Goal: Check status: Check status

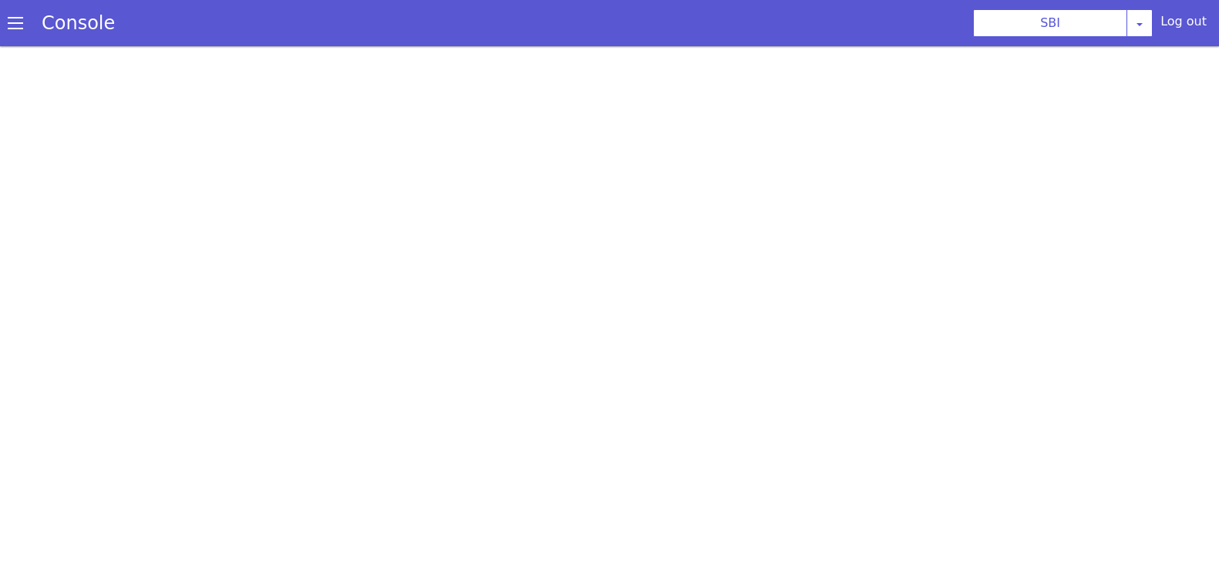
select select "TRANSFER"
select select "en"
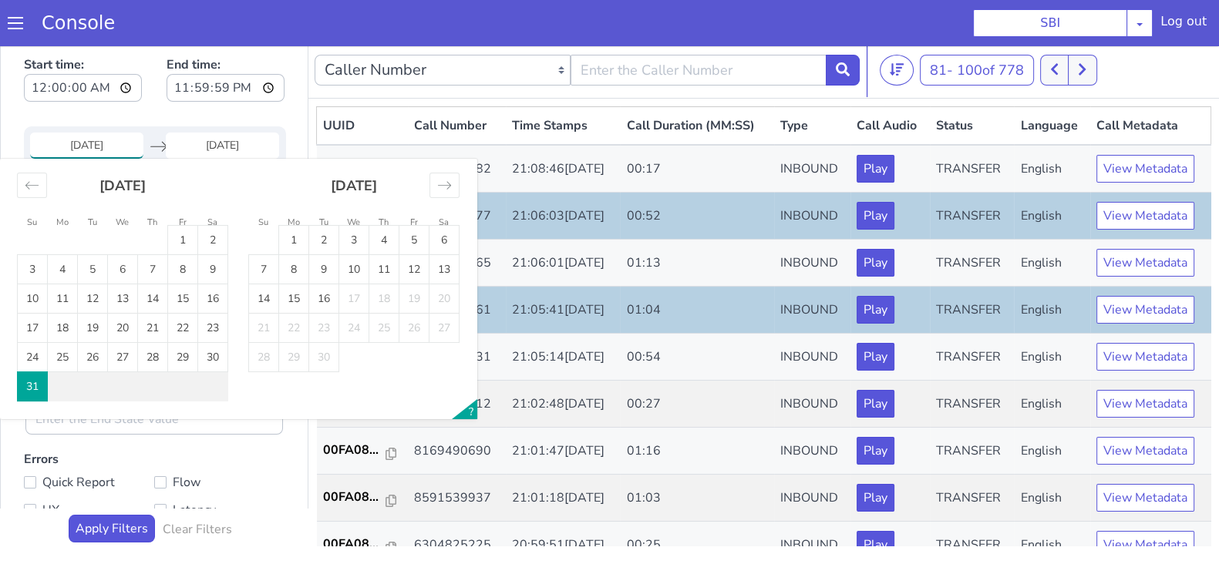
scroll to position [96, 0]
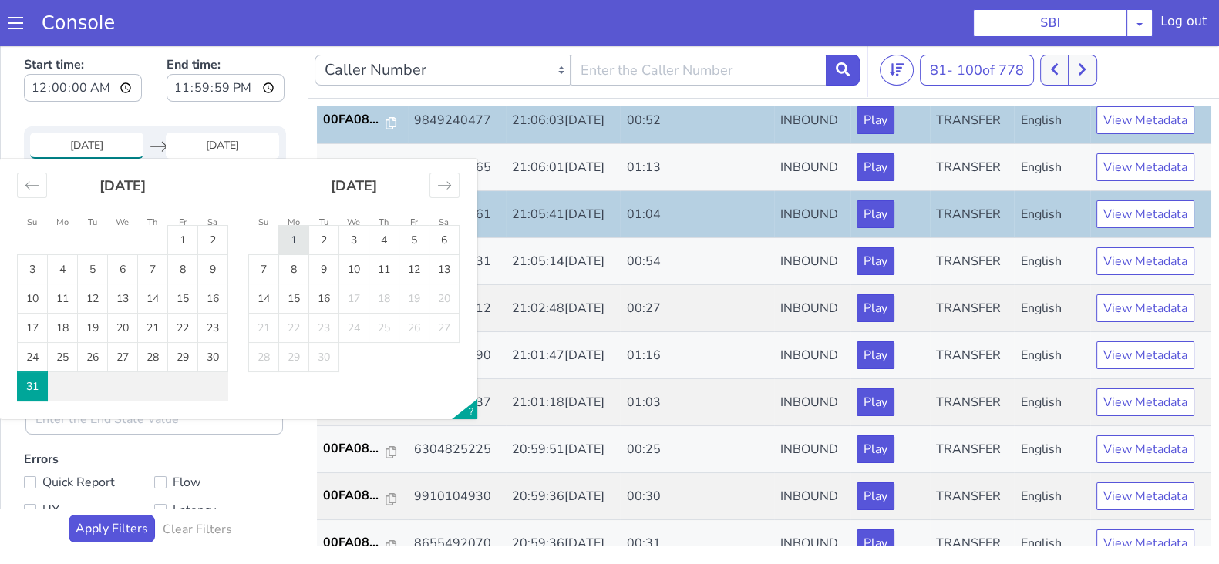
click at [289, 234] on td "1" at bounding box center [294, 240] width 30 height 29
type input "01 Sep 2025"
click at [209, 143] on input "End Date" at bounding box center [222, 146] width 113 height 26
click at [295, 247] on td "1" at bounding box center [294, 240] width 30 height 29
type input "01 Sep 2025"
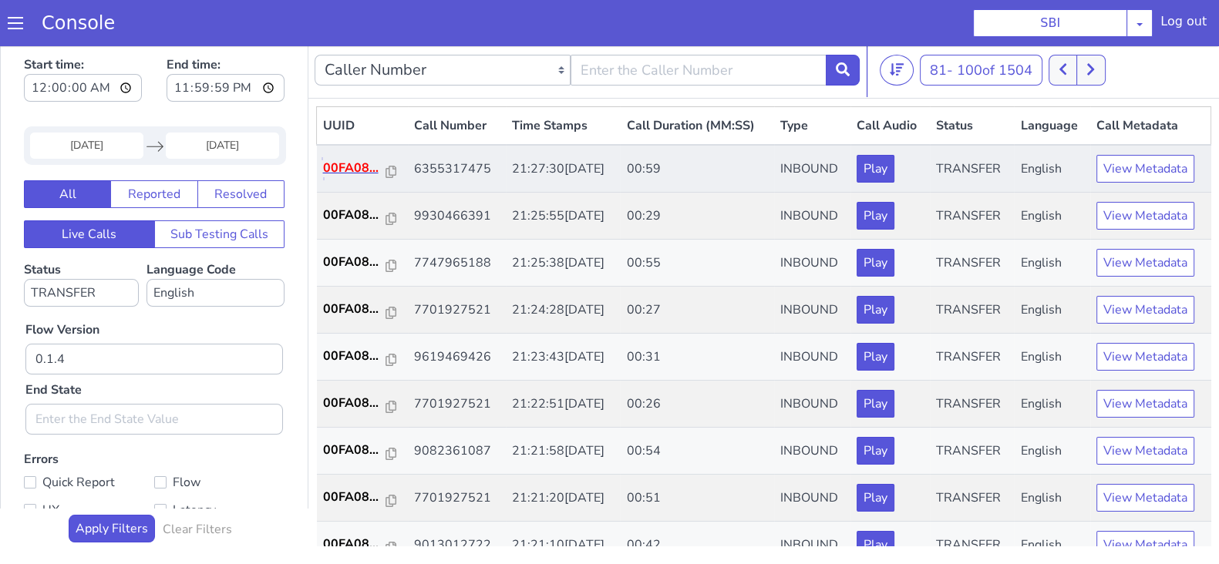
click at [362, 173] on p "00FA08..." at bounding box center [354, 168] width 63 height 19
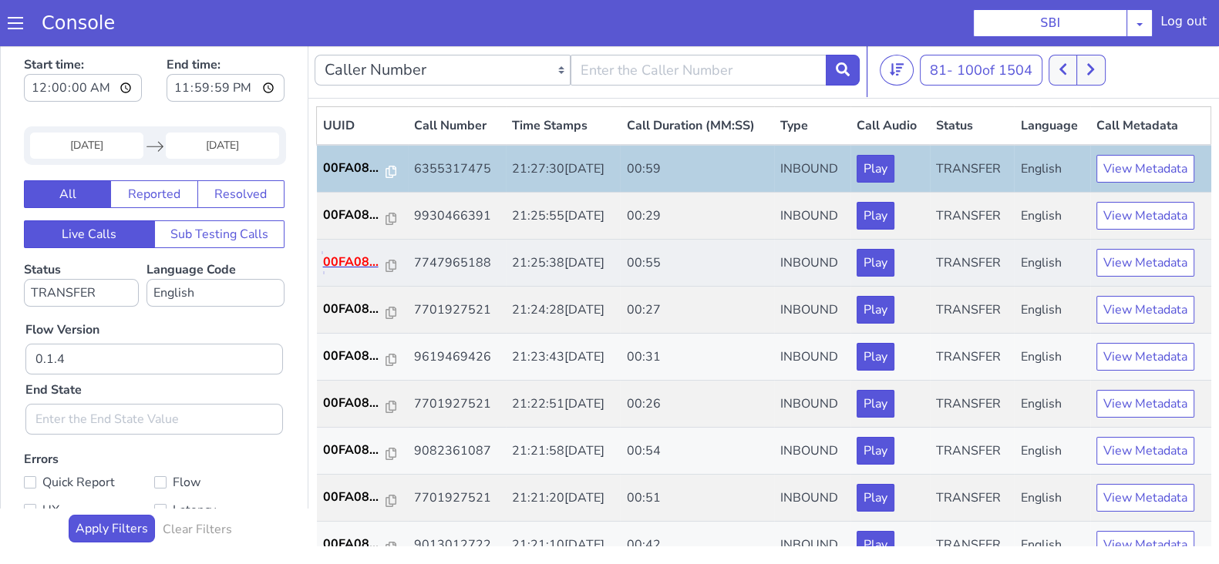
click at [338, 258] on p "00FA08..." at bounding box center [354, 262] width 63 height 19
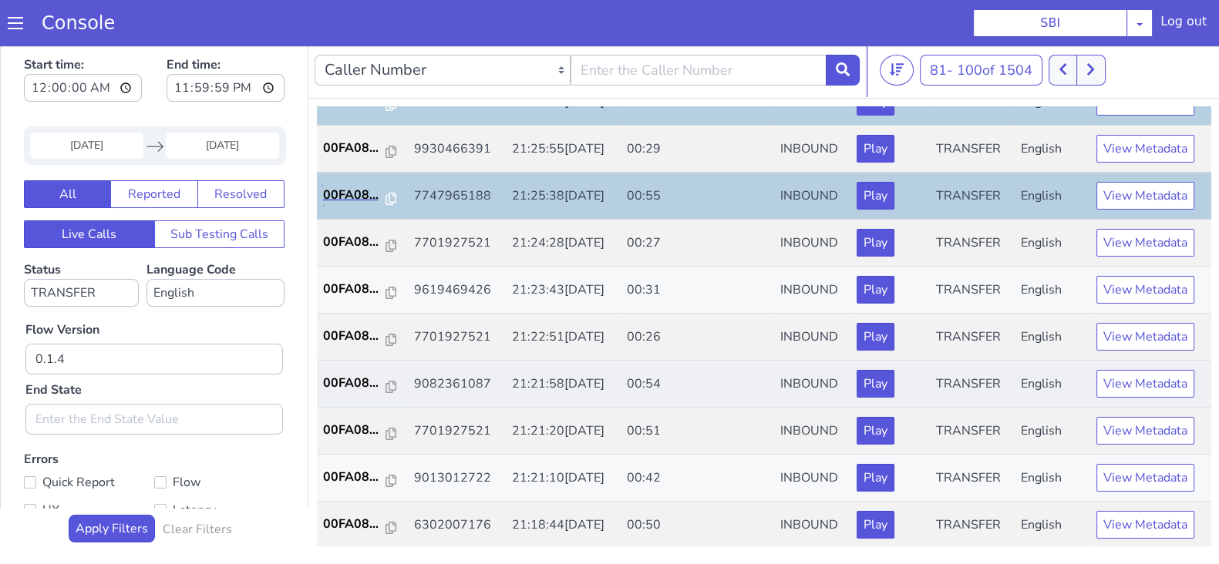
scroll to position [96, 0]
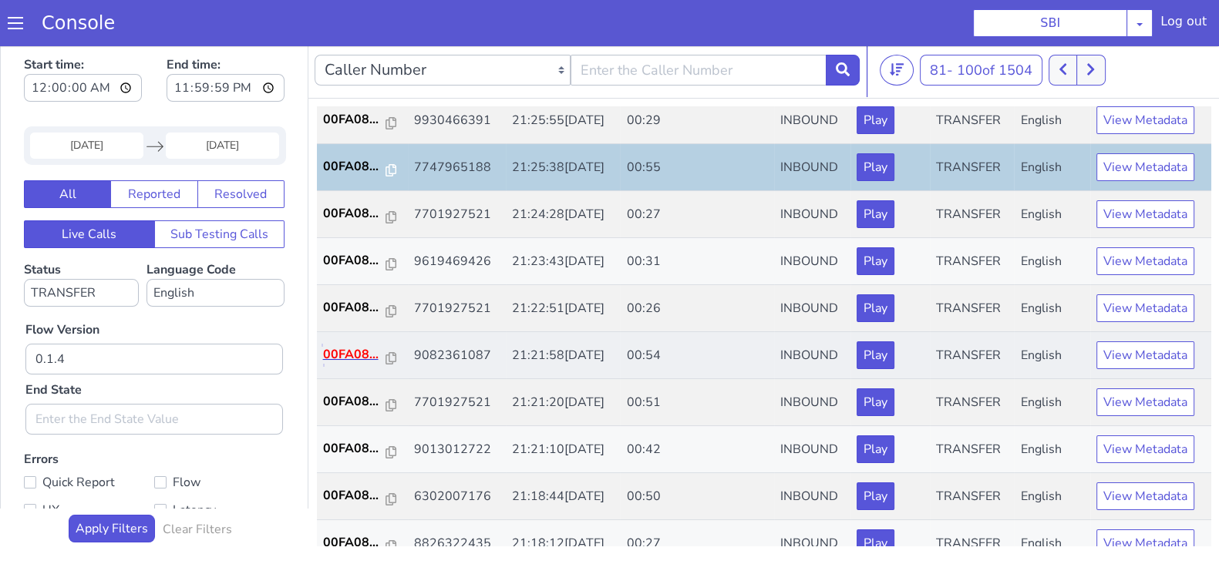
click at [344, 357] on p "00FA08..." at bounding box center [354, 354] width 63 height 19
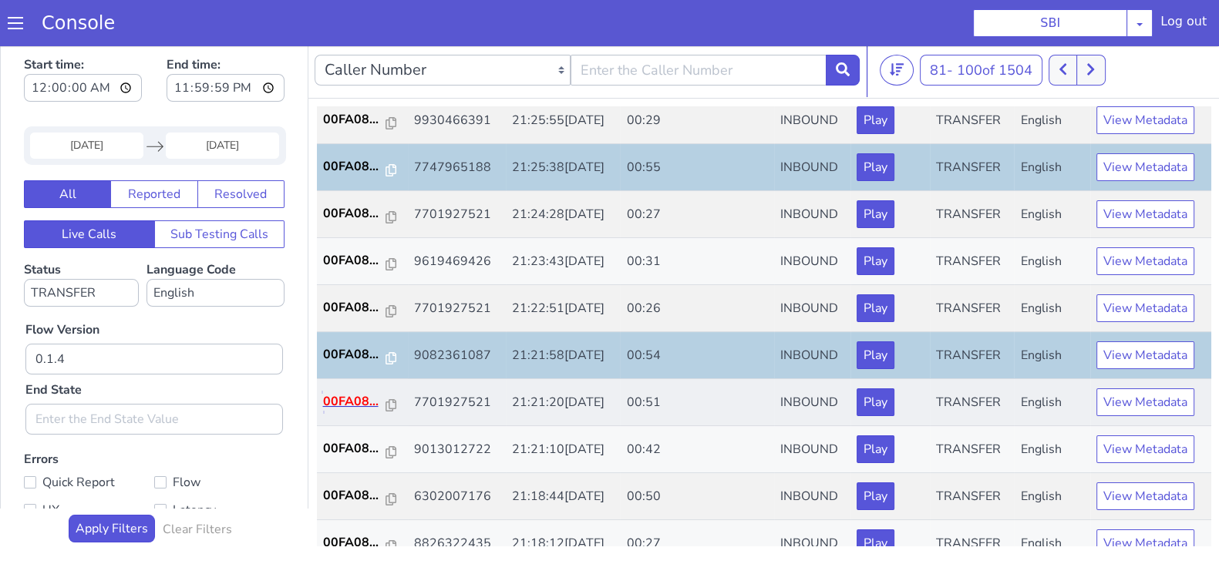
click at [365, 401] on p "00FA08..." at bounding box center [354, 401] width 63 height 19
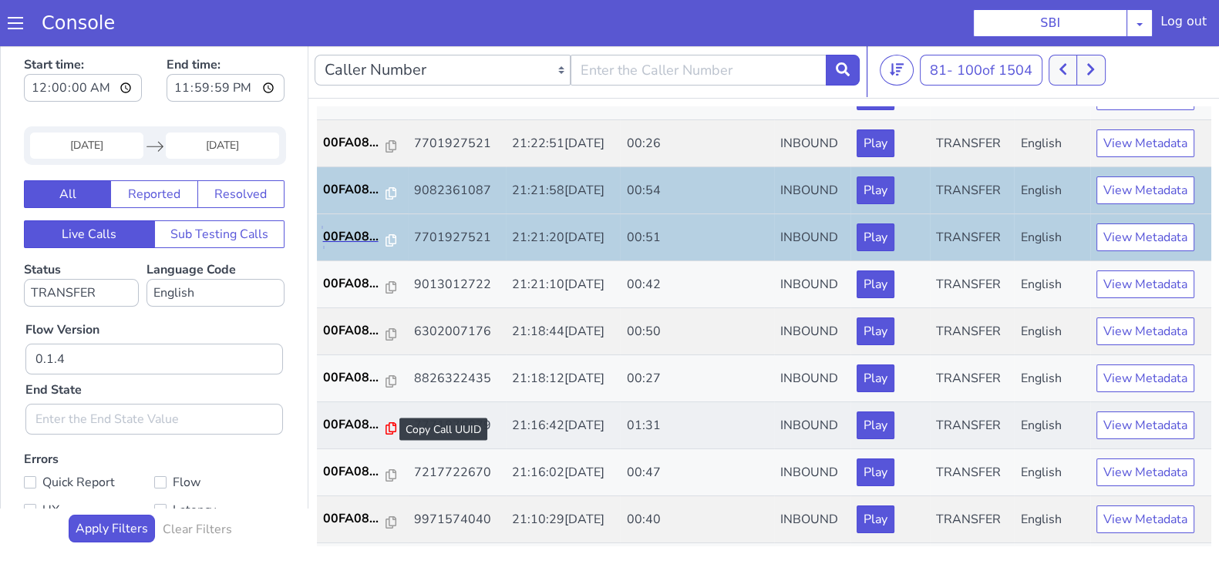
scroll to position [289, 0]
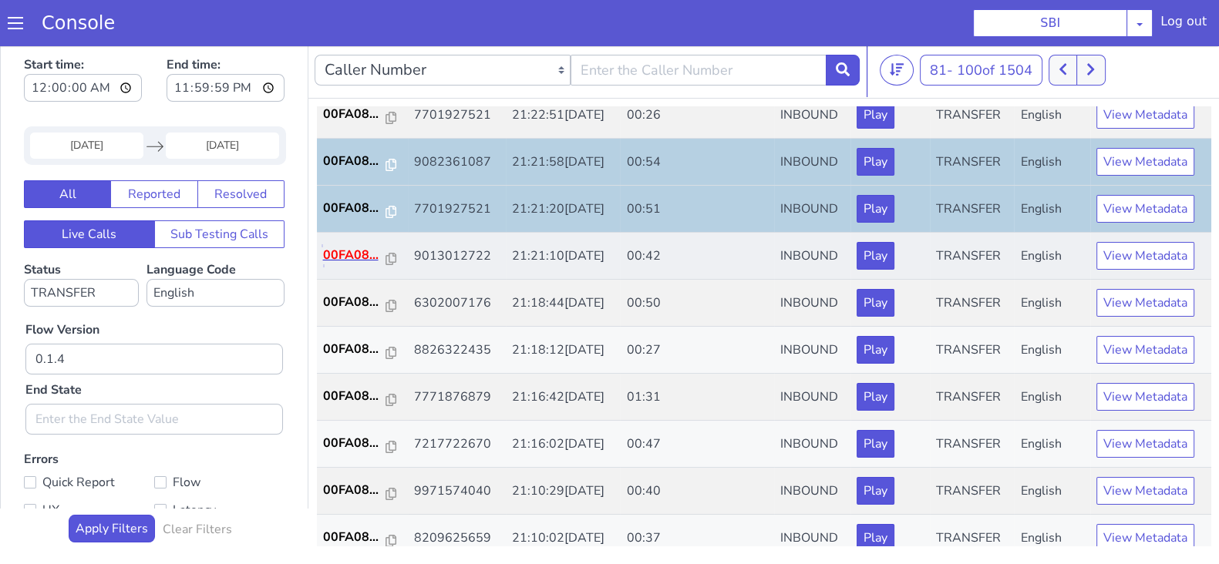
click at [365, 246] on p "00FA08..." at bounding box center [354, 255] width 63 height 19
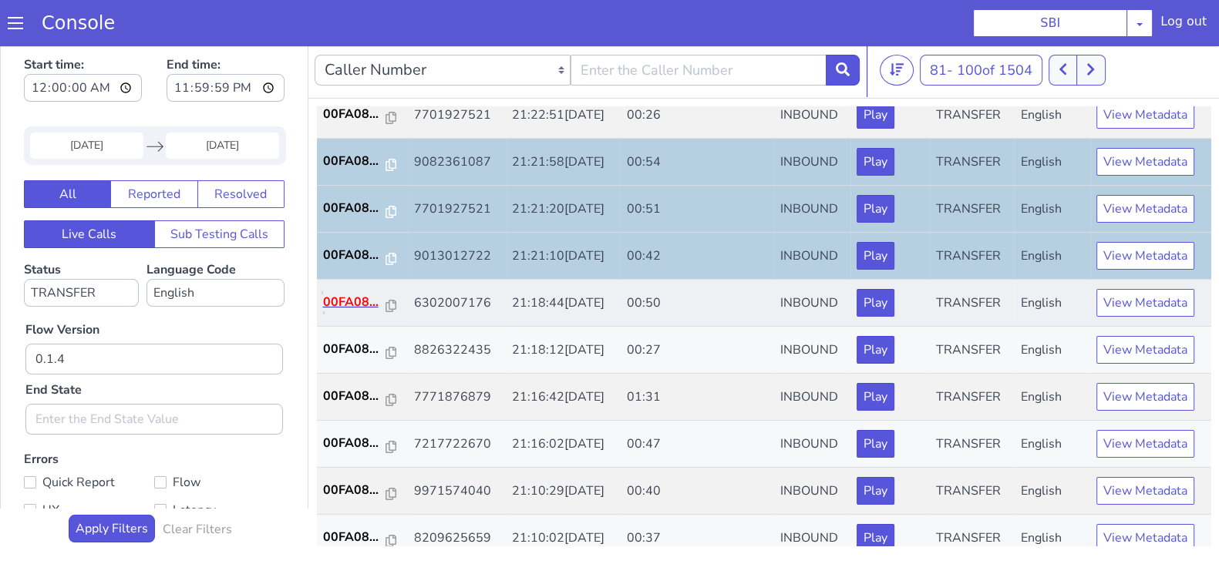
click at [353, 302] on p "00FA08..." at bounding box center [354, 302] width 63 height 19
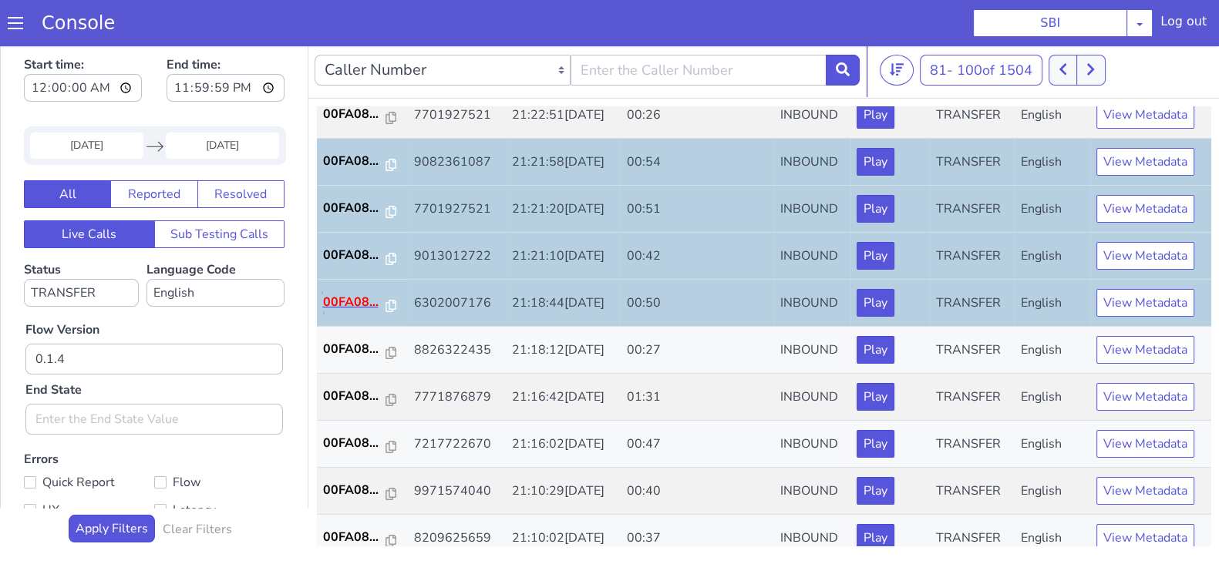
click at [345, 299] on p "00FA08..." at bounding box center [354, 302] width 63 height 19
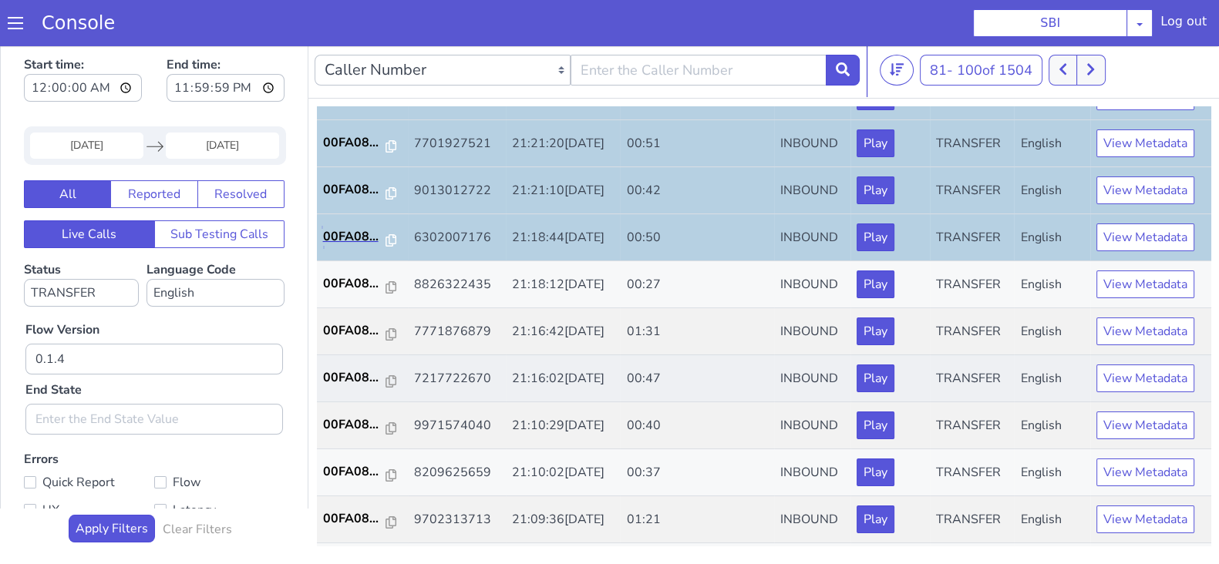
scroll to position [385, 0]
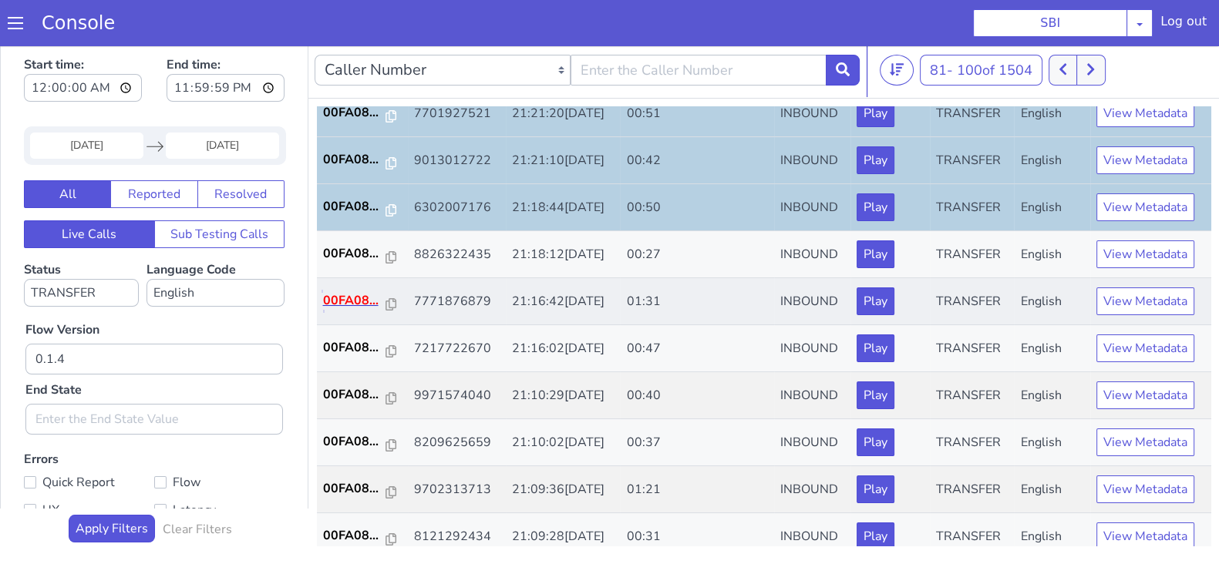
click at [334, 297] on p "00FA08..." at bounding box center [354, 300] width 63 height 19
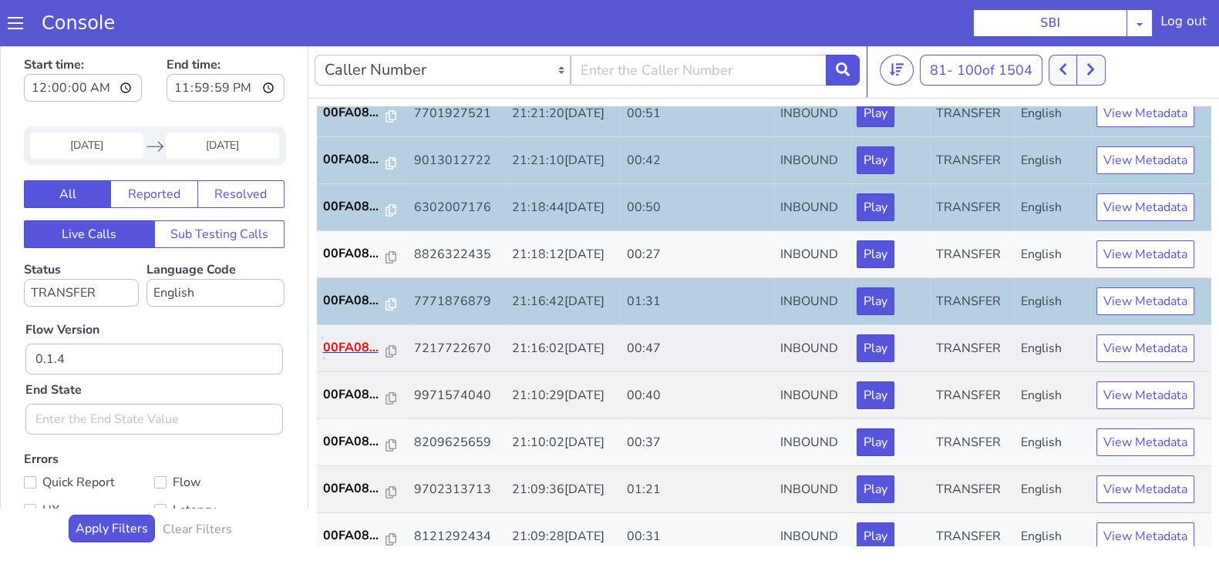
click at [359, 338] on p "00FA08..." at bounding box center [354, 347] width 63 height 19
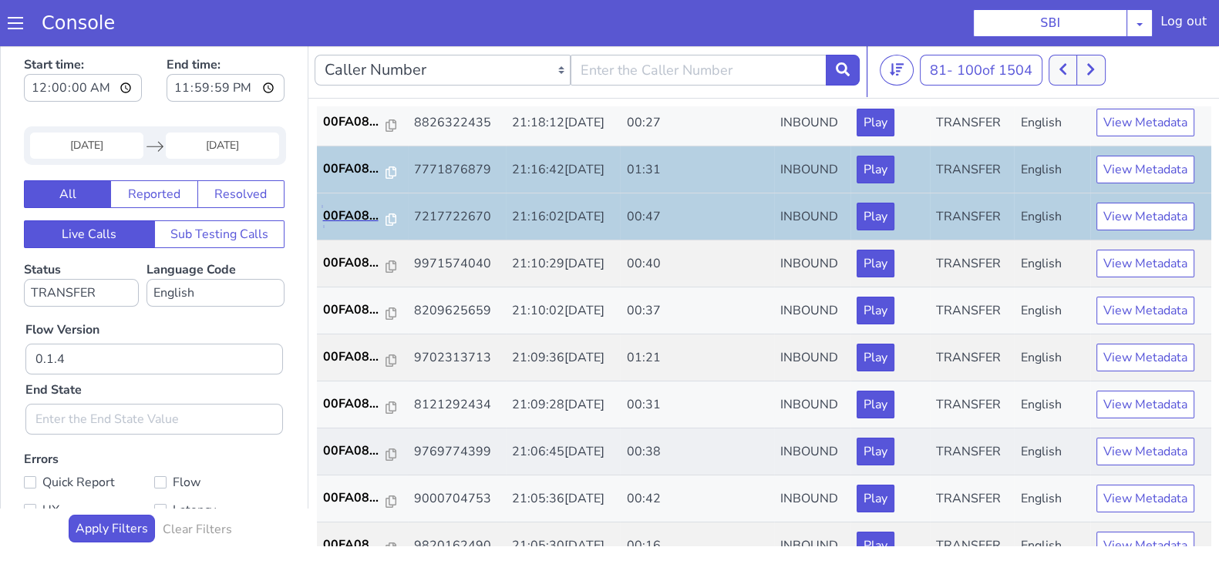
scroll to position [536, 0]
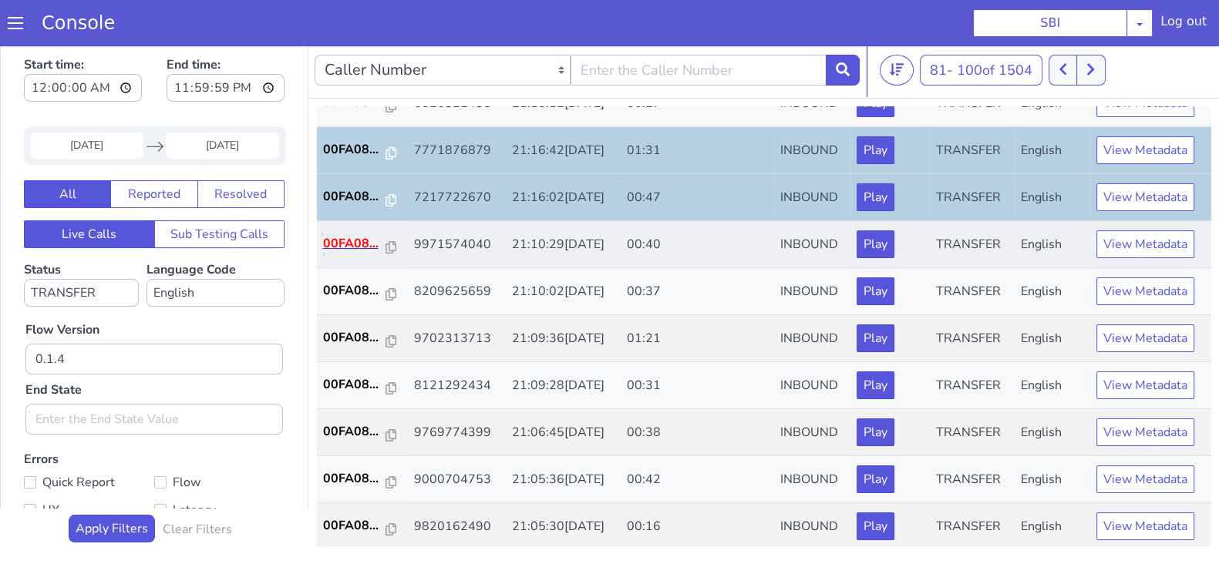
click at [343, 244] on p "00FA08..." at bounding box center [354, 243] width 63 height 19
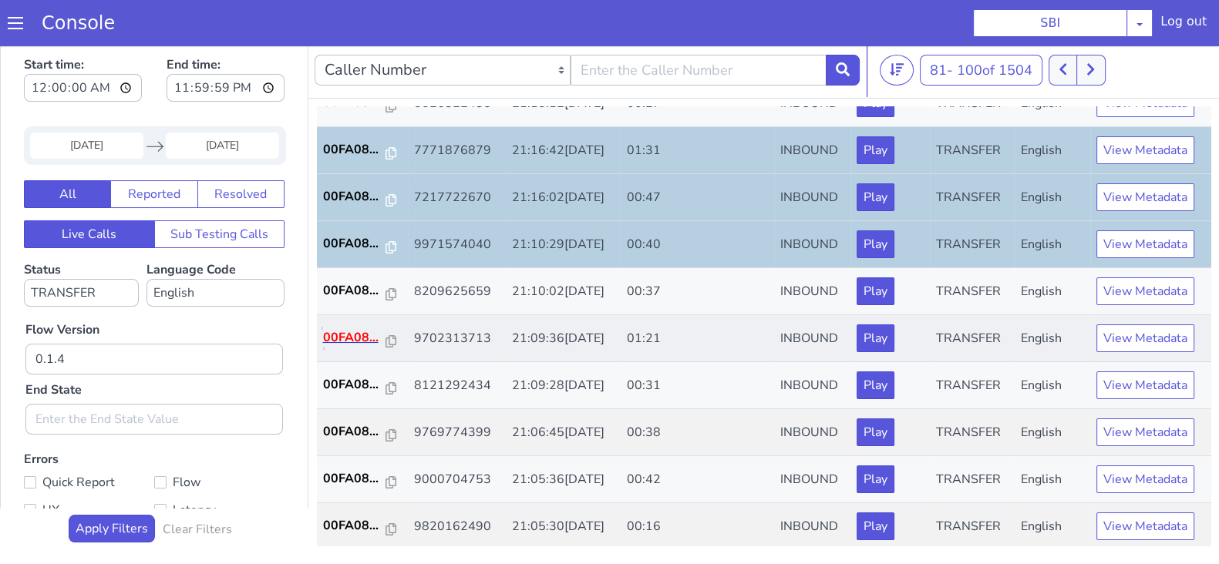
click at [339, 328] on p "00FA08..." at bounding box center [354, 337] width 63 height 19
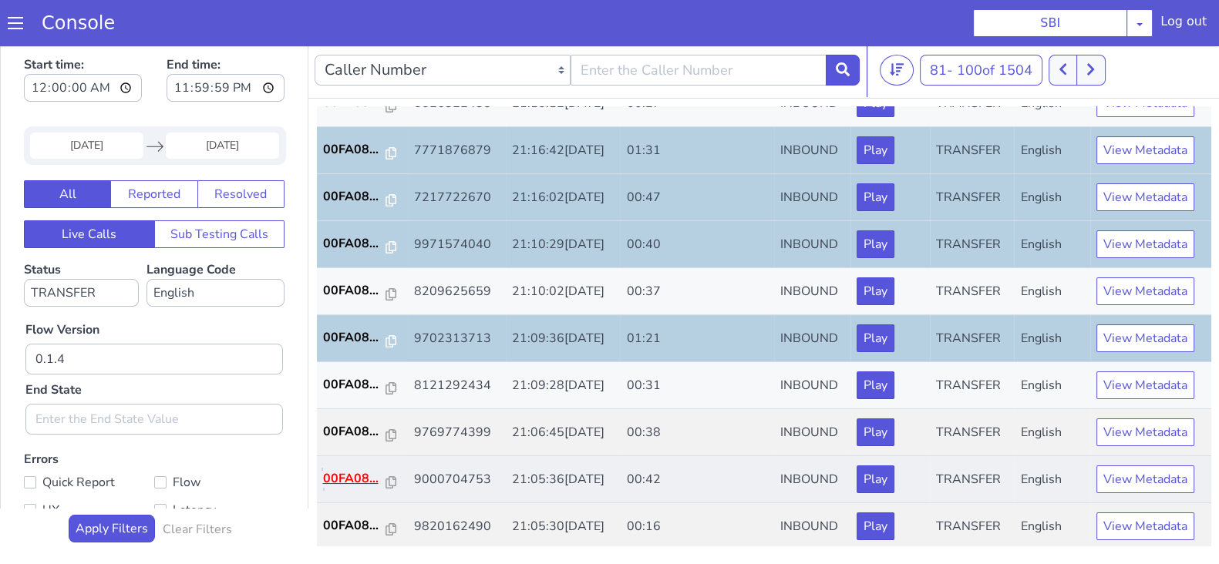
click at [339, 480] on p "00FA08..." at bounding box center [354, 479] width 63 height 19
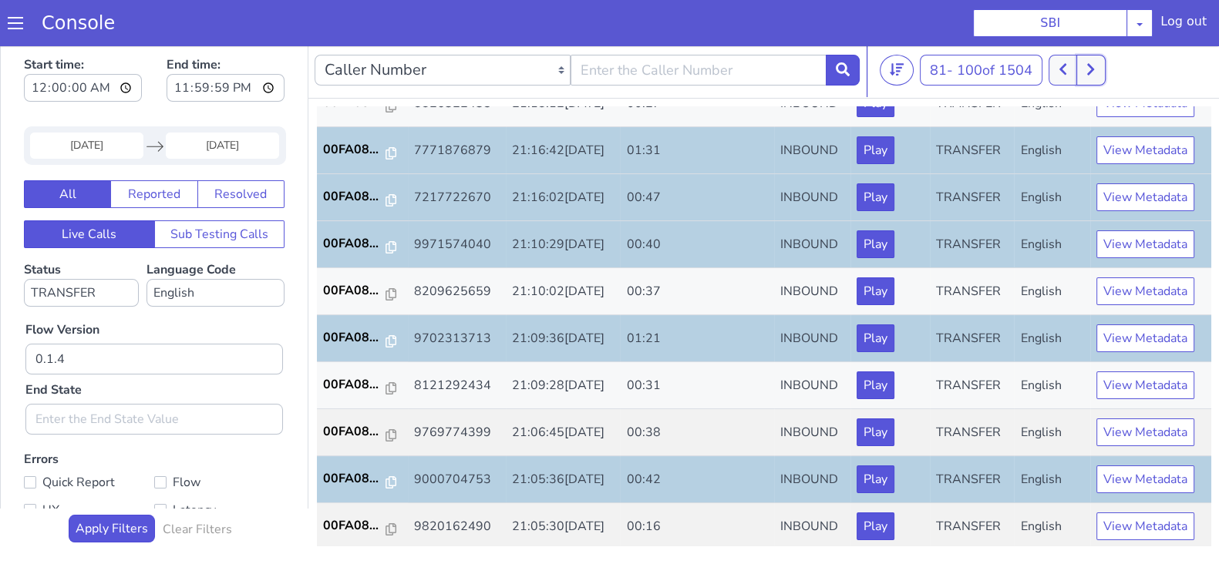
click at [1087, 62] on button at bounding box center [1090, 70] width 29 height 31
